Goal: Information Seeking & Learning: Check status

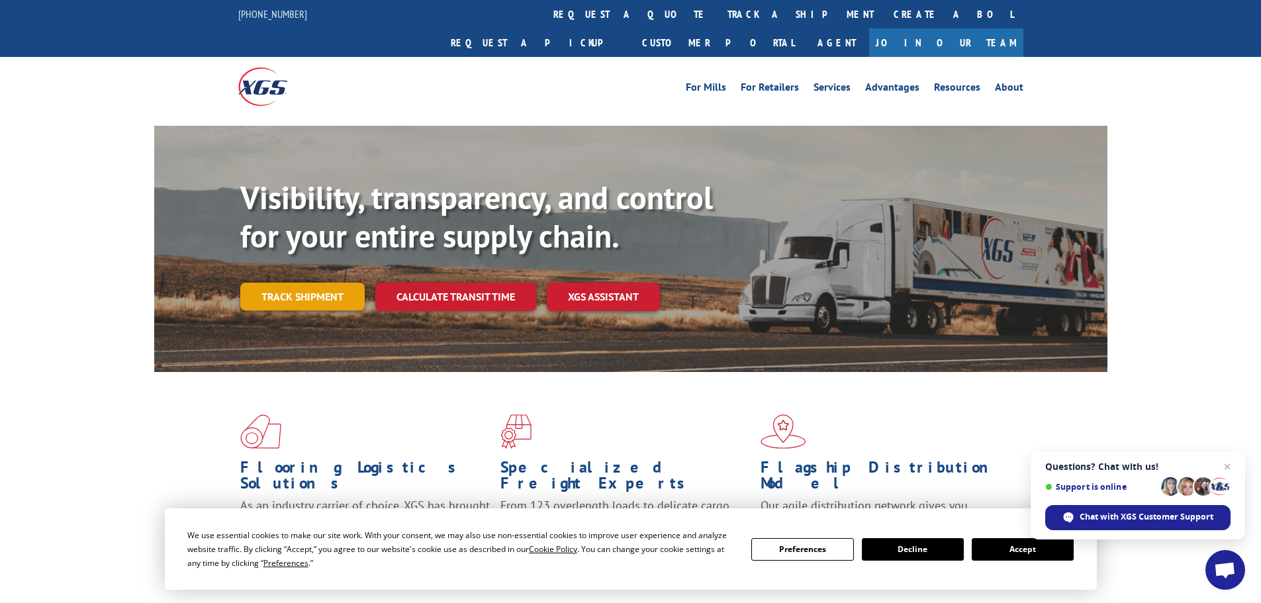
click at [312, 283] on link "Track shipment" at bounding box center [302, 297] width 124 height 28
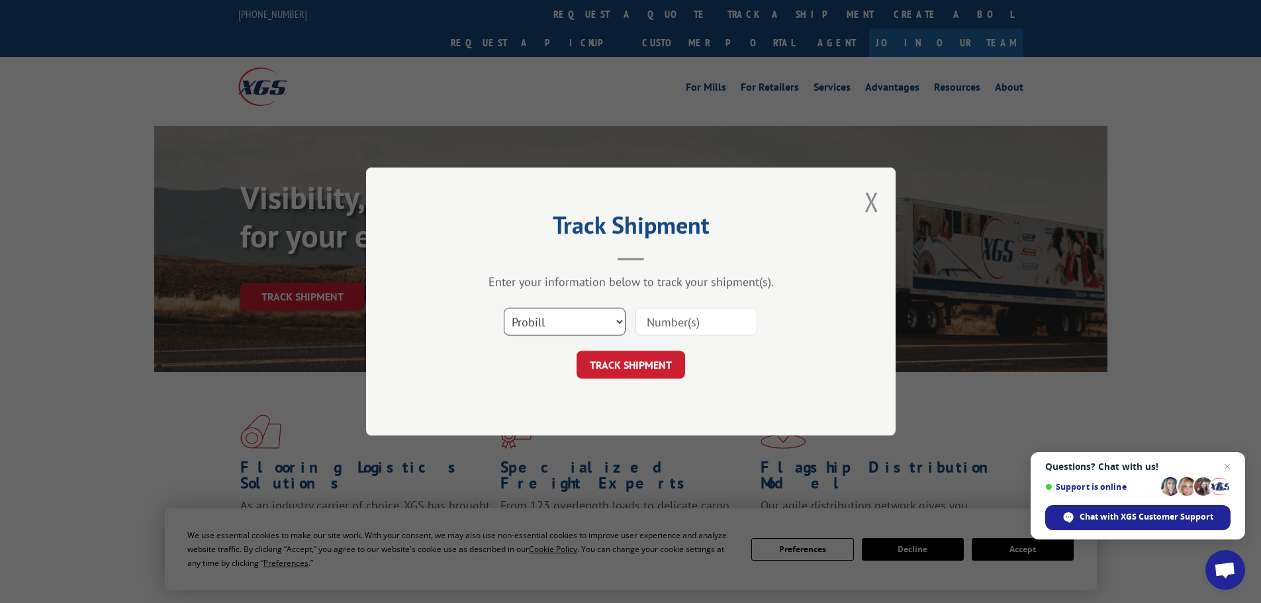
click at [612, 324] on select "Select category... Probill BOL PO" at bounding box center [565, 322] width 122 height 28
select select "bol"
click at [504, 308] on select "Select category... Probill BOL PO" at bounding box center [565, 322] width 122 height 28
click at [693, 324] on input at bounding box center [696, 322] width 122 height 28
paste input "6013616"
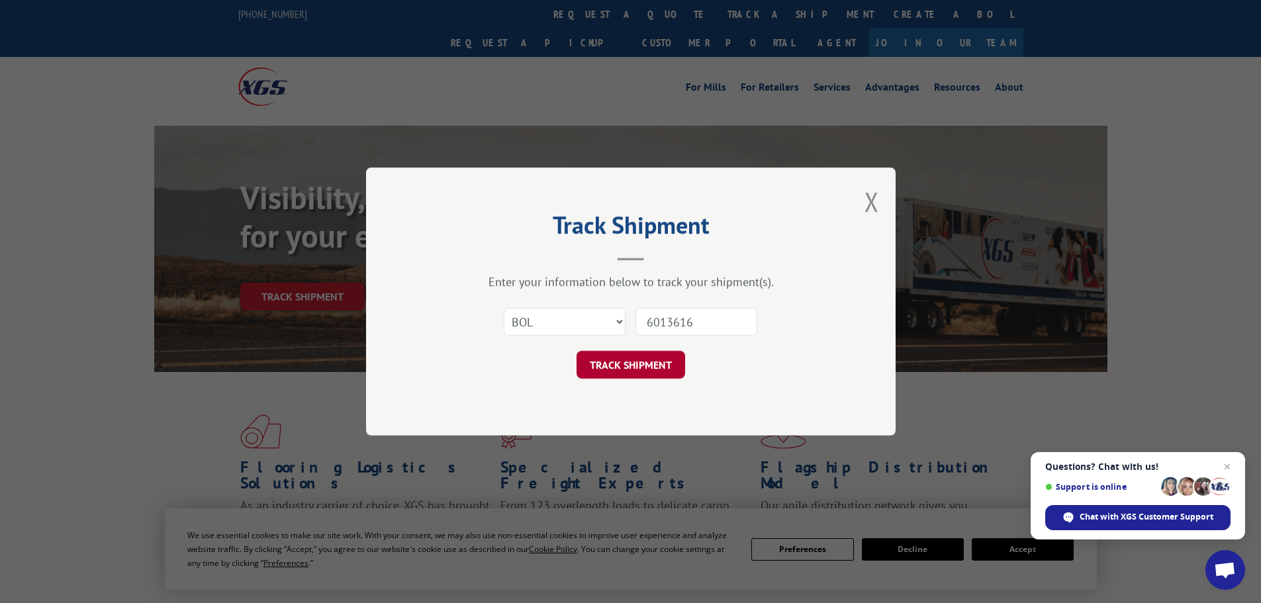
type input "6013616"
click at [632, 365] on button "TRACK SHIPMENT" at bounding box center [630, 365] width 109 height 28
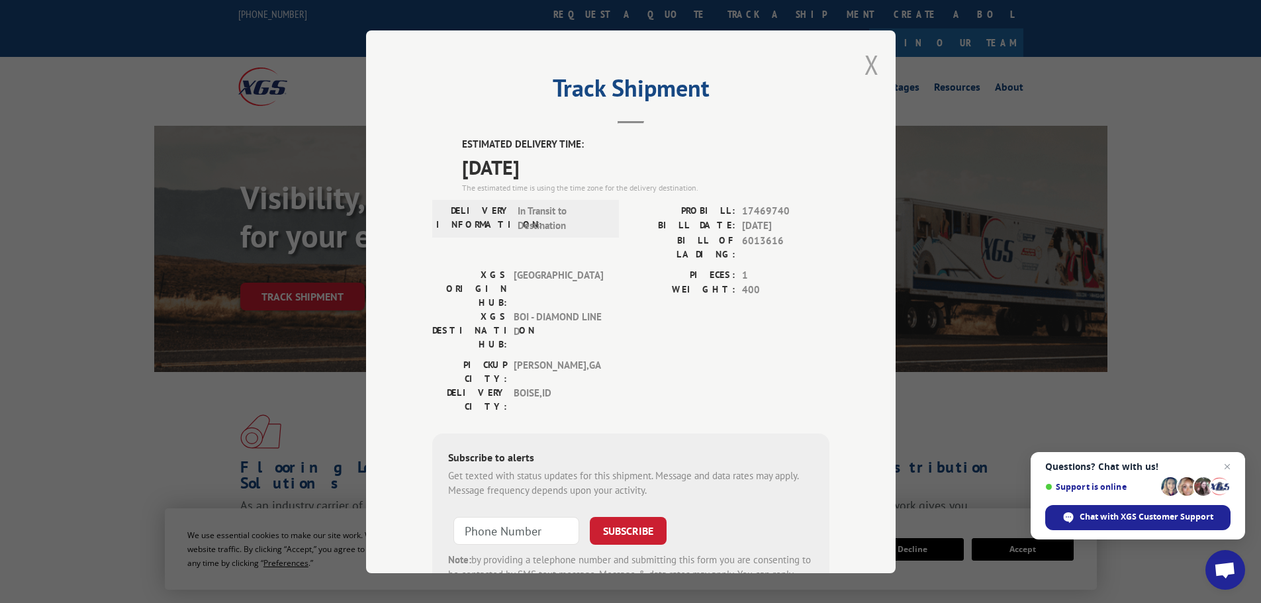
click at [864, 70] on button "Close modal" at bounding box center [871, 64] width 15 height 35
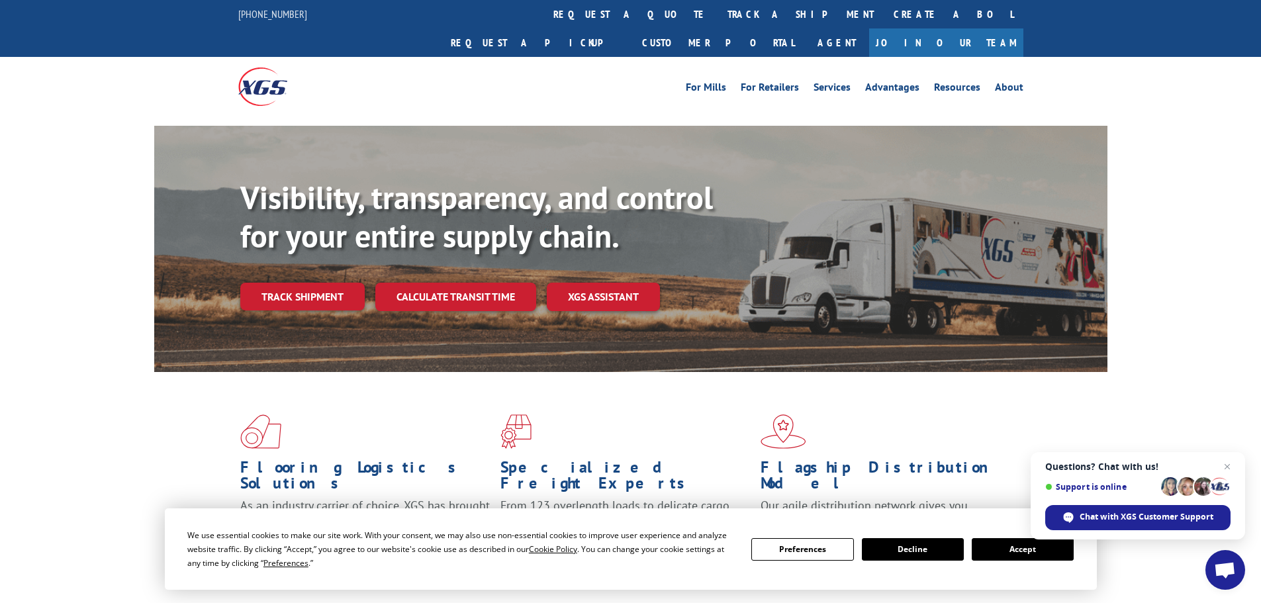
click at [327, 284] on div "Visibility, transparency, and control for your entire supply chain. Track shipm…" at bounding box center [673, 271] width 867 height 185
click at [327, 283] on link "Track shipment" at bounding box center [302, 297] width 124 height 28
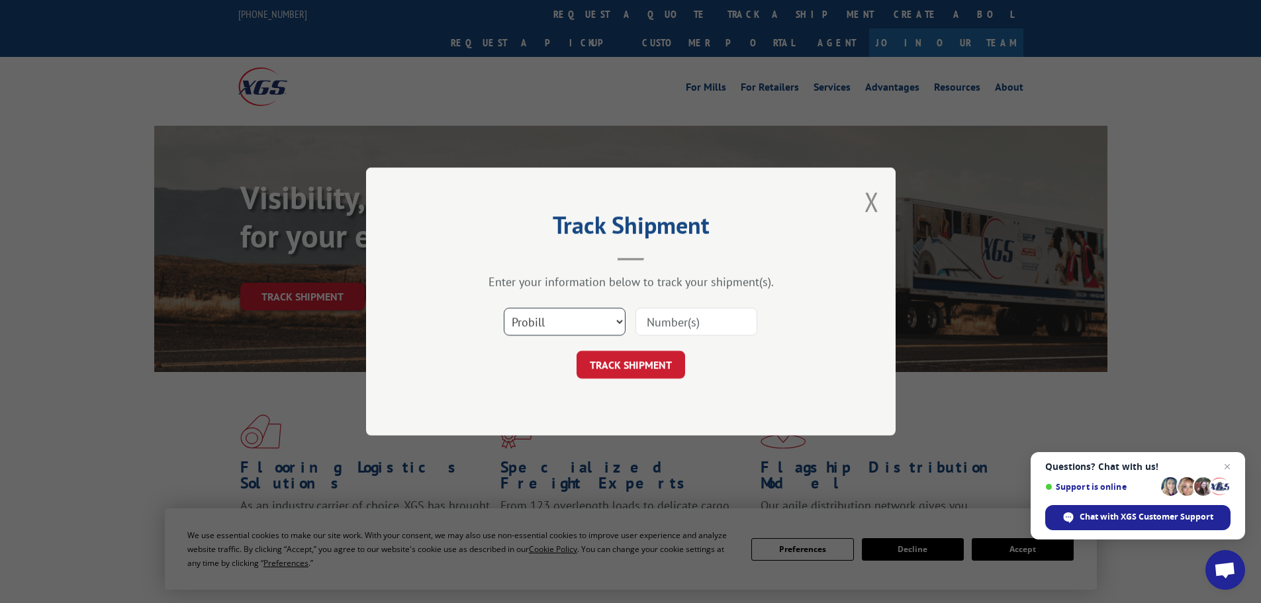
drag, startPoint x: 545, startPoint y: 320, endPoint x: 545, endPoint y: 328, distance: 7.9
click at [545, 320] on select "Select category... Probill BOL PO" at bounding box center [565, 322] width 122 height 28
select select "bol"
click at [504, 308] on select "Select category... Probill BOL PO" at bounding box center [565, 322] width 122 height 28
paste input "6013616"
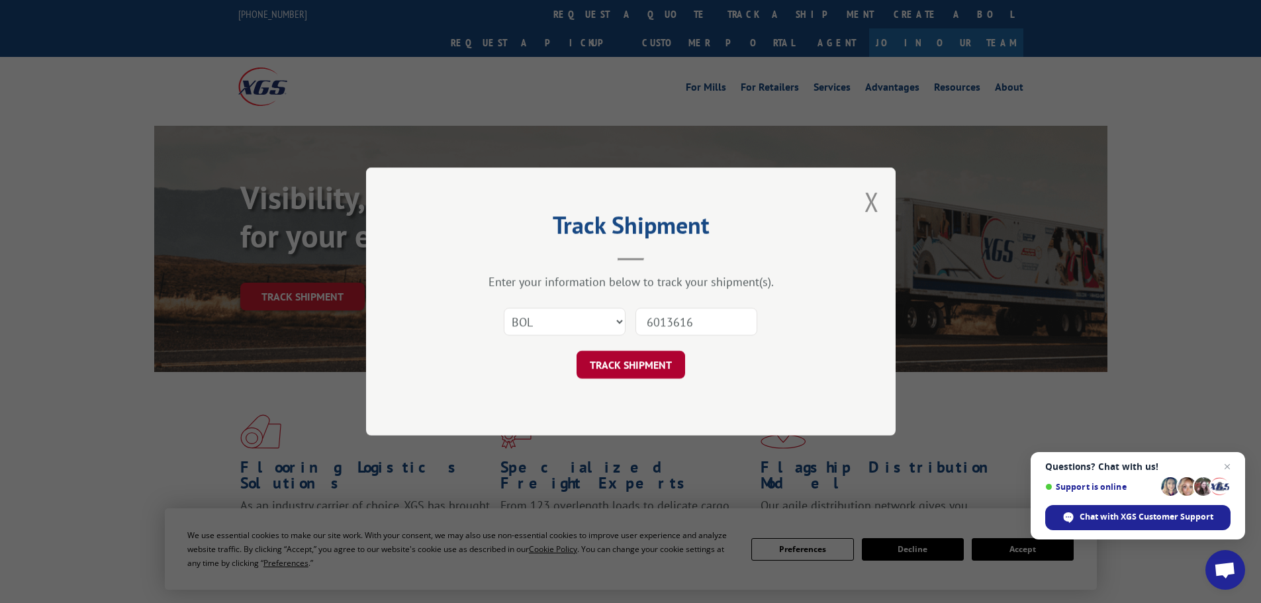
type input "6013616"
click at [632, 377] on button "TRACK SHIPMENT" at bounding box center [630, 365] width 109 height 28
